Goal: Information Seeking & Learning: Find specific fact

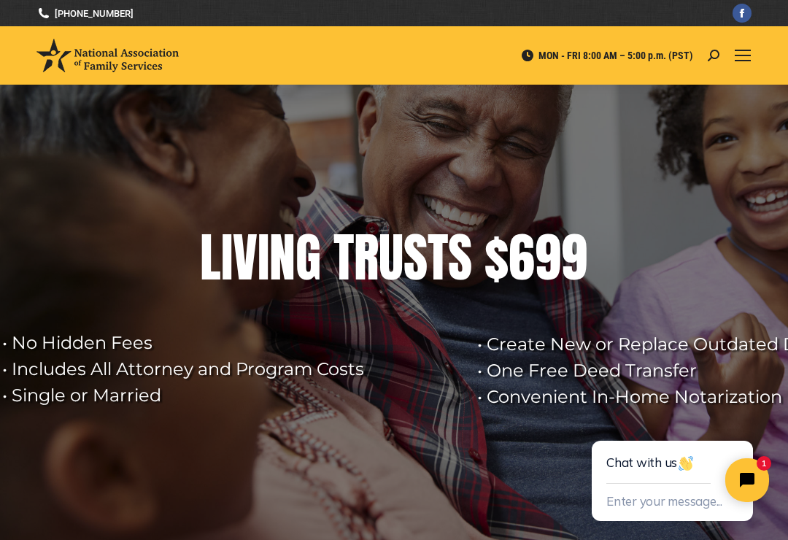
click at [742, 60] on span "Mobile menu icon" at bounding box center [743, 60] width 16 height 1
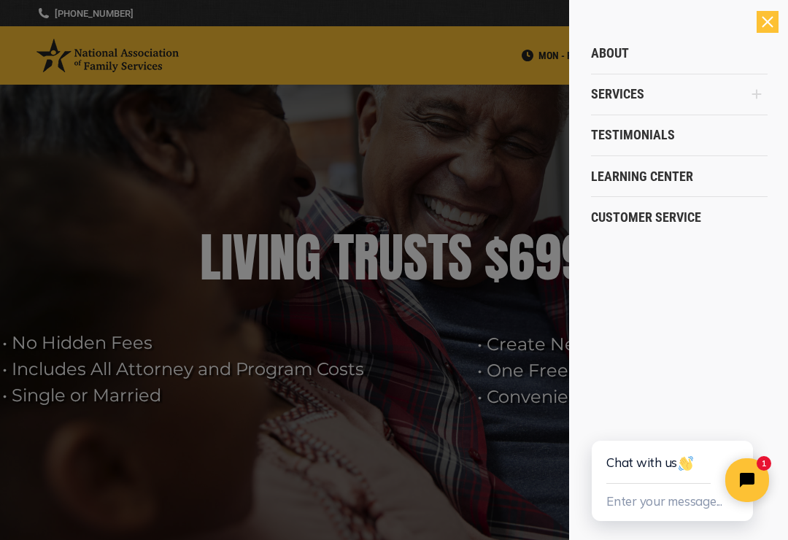
click at [463, 158] on div at bounding box center [394, 270] width 788 height 540
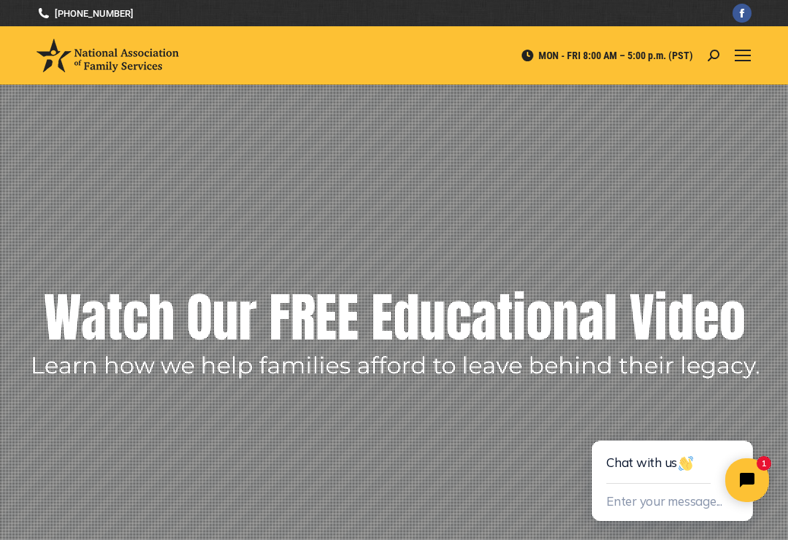
click at [745, 54] on div "Mobile menu icon" at bounding box center [743, 56] width 16 height 12
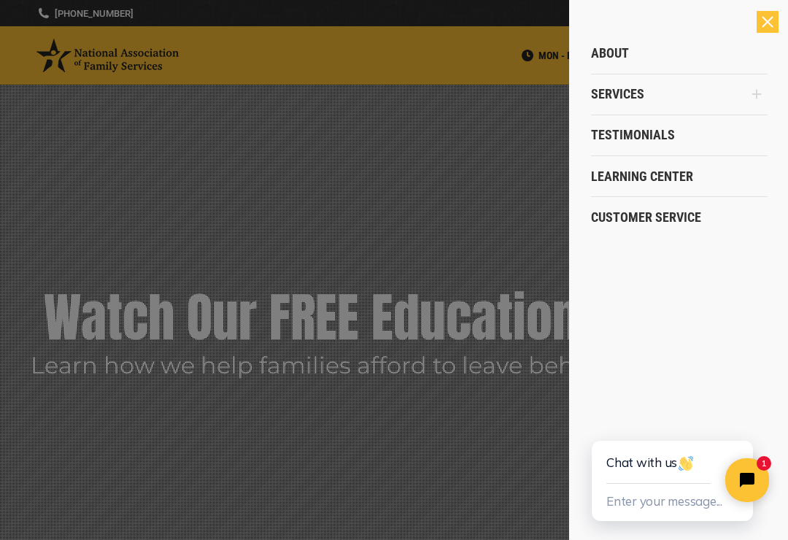
click at [640, 93] on span "Services" at bounding box center [617, 94] width 53 height 16
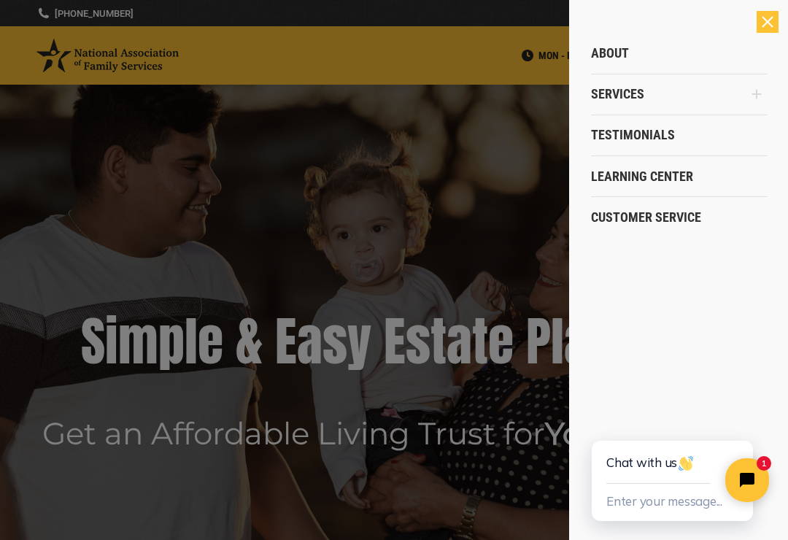
click at [623, 87] on span "Services" at bounding box center [617, 94] width 53 height 16
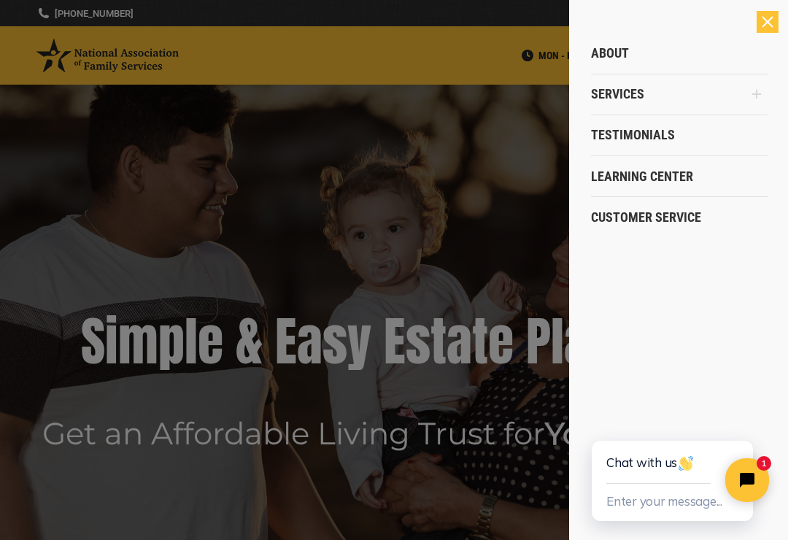
click at [521, 168] on div at bounding box center [394, 270] width 788 height 540
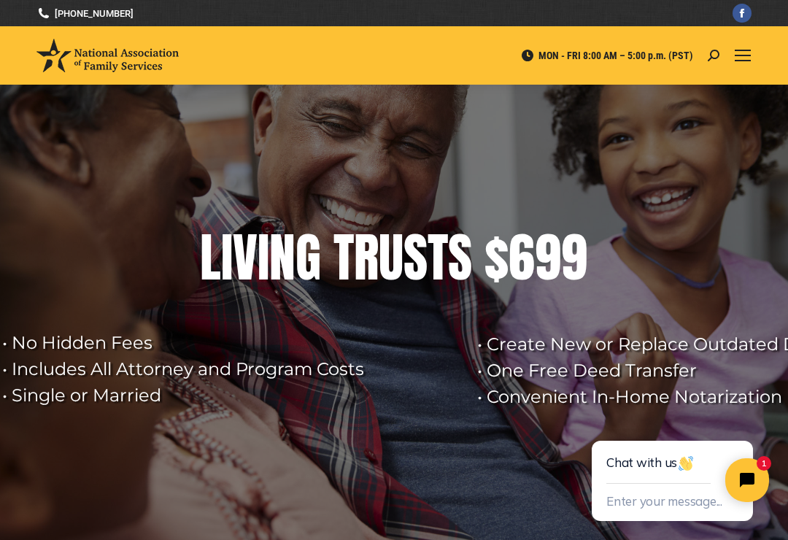
click at [751, 55] on link "Mobile menu icon" at bounding box center [743, 56] width 18 height 18
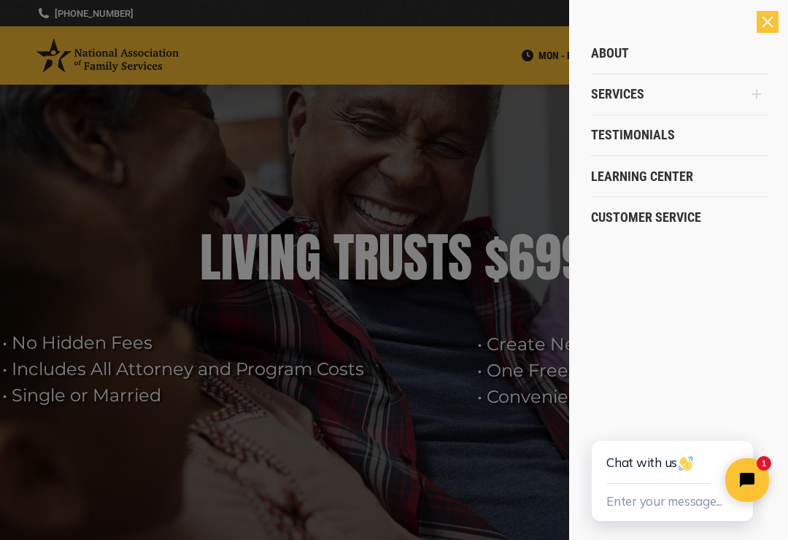
click at [646, 174] on span "Learning Center" at bounding box center [642, 177] width 102 height 16
click at [645, 174] on span "Learning Center" at bounding box center [642, 177] width 102 height 16
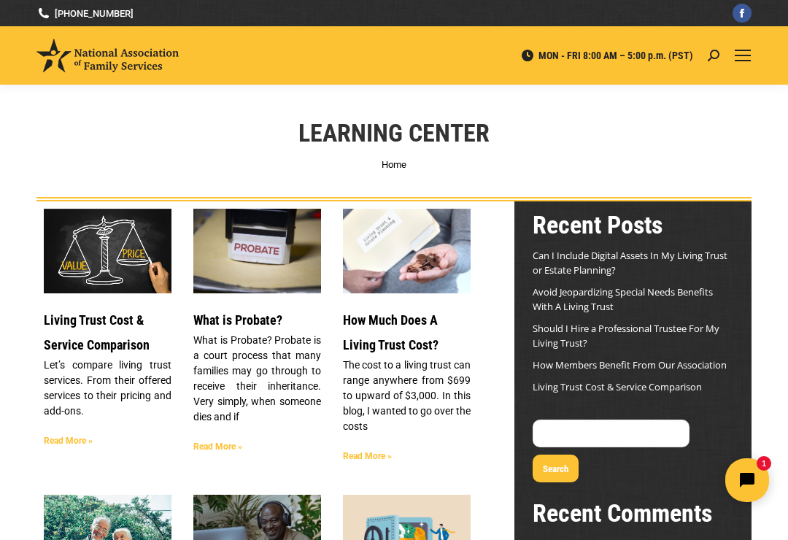
click at [715, 46] on div "MON - FRI 8:00 AM – 5:00 p.m. (PST) Search: Go! Search: Go!" at bounding box center [453, 55] width 548 height 58
click at [719, 52] on icon at bounding box center [714, 56] width 12 height 12
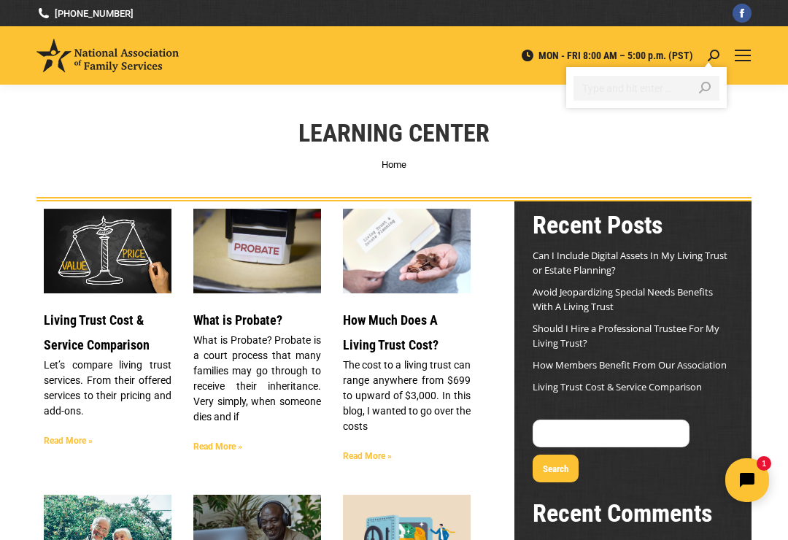
click at [639, 86] on input "Search" at bounding box center [647, 88] width 146 height 25
type input "Robert Hodges"
click input "Go!" at bounding box center [0, 0] width 0 height 0
